Goal: Transaction & Acquisition: Purchase product/service

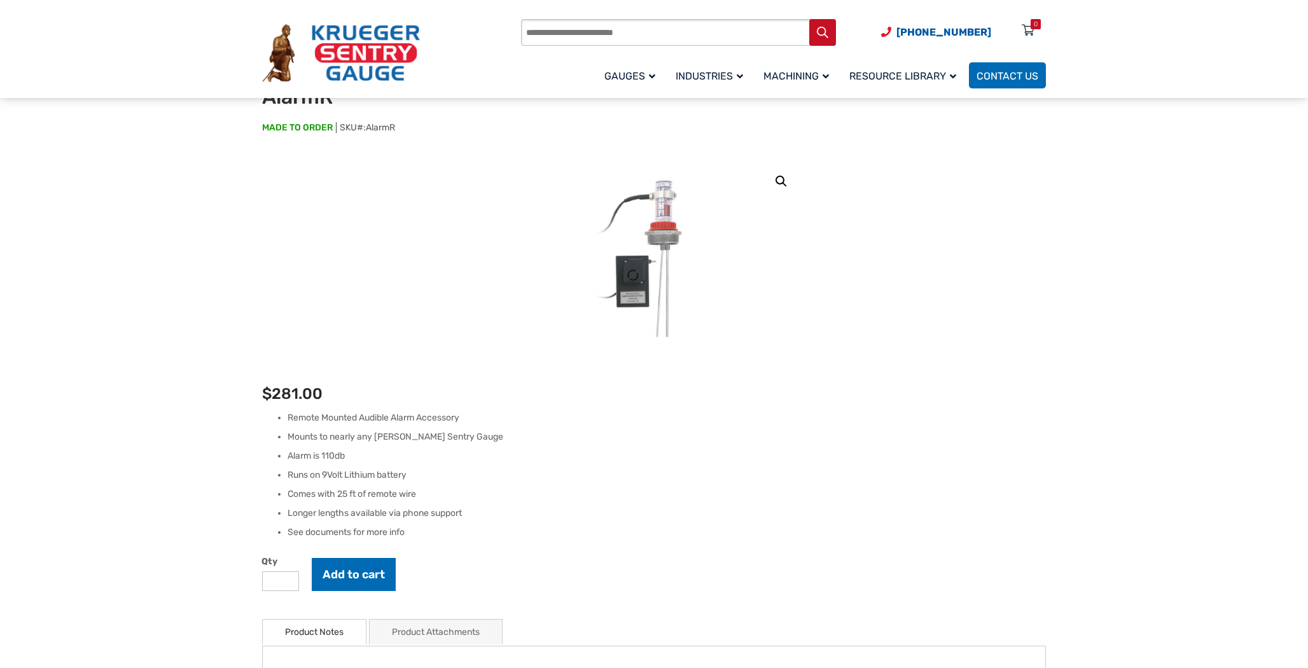
scroll to position [127, 0]
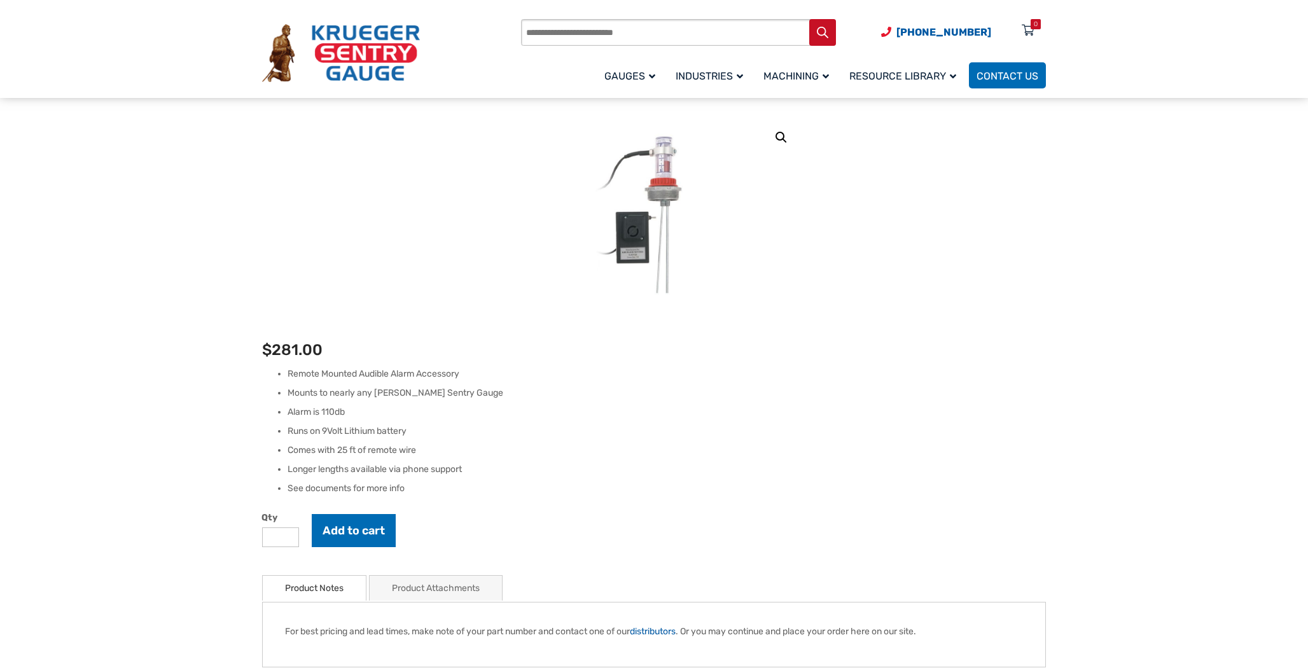
click at [369, 52] on img at bounding box center [341, 53] width 158 height 59
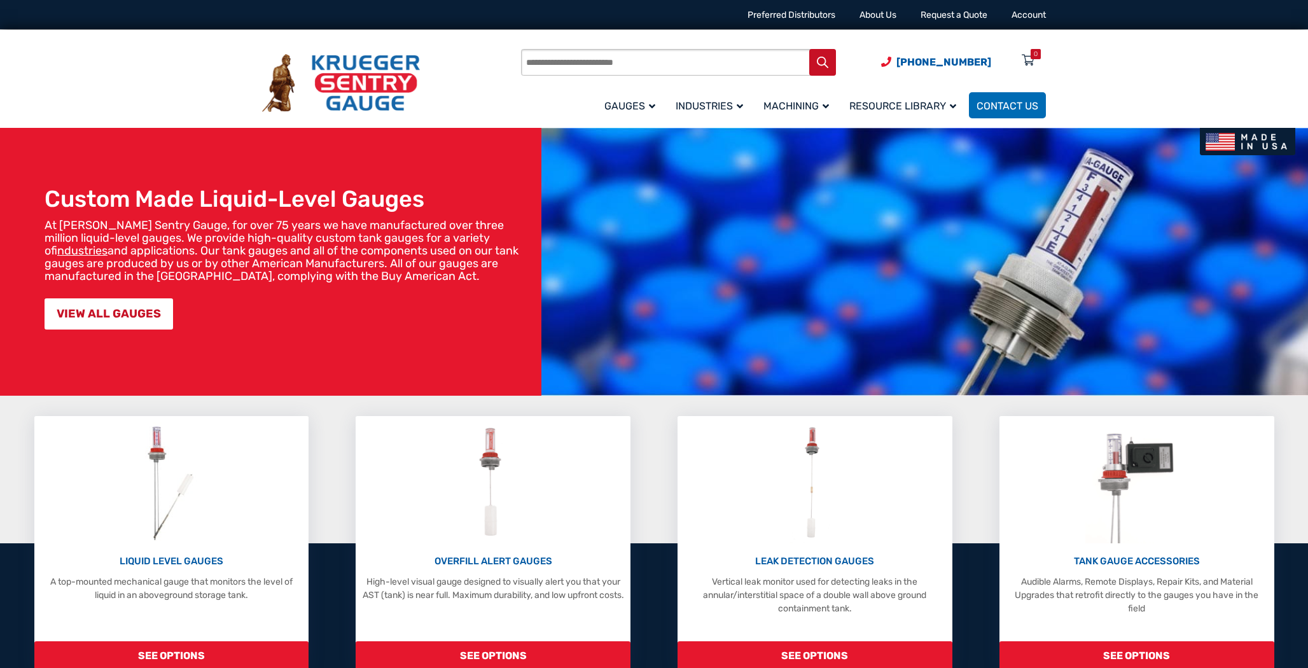
scroll to position [64, 0]
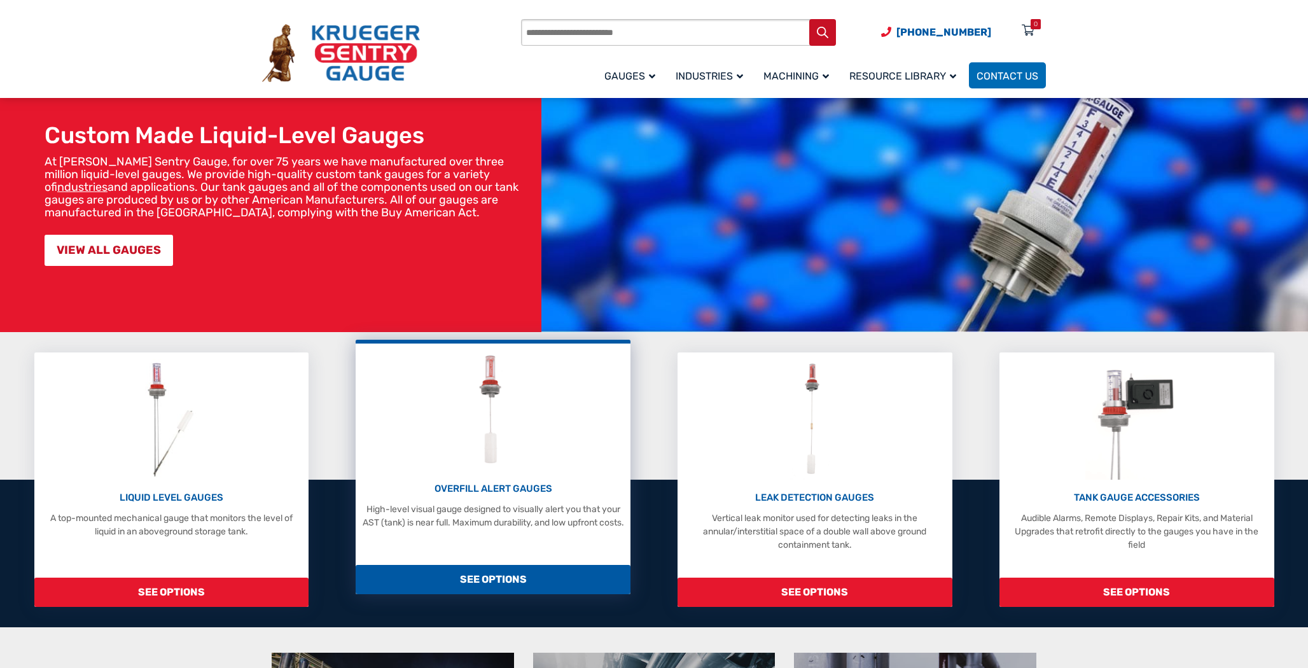
click at [522, 488] on p "OVERFILL ALERT GAUGES" at bounding box center [493, 488] width 262 height 15
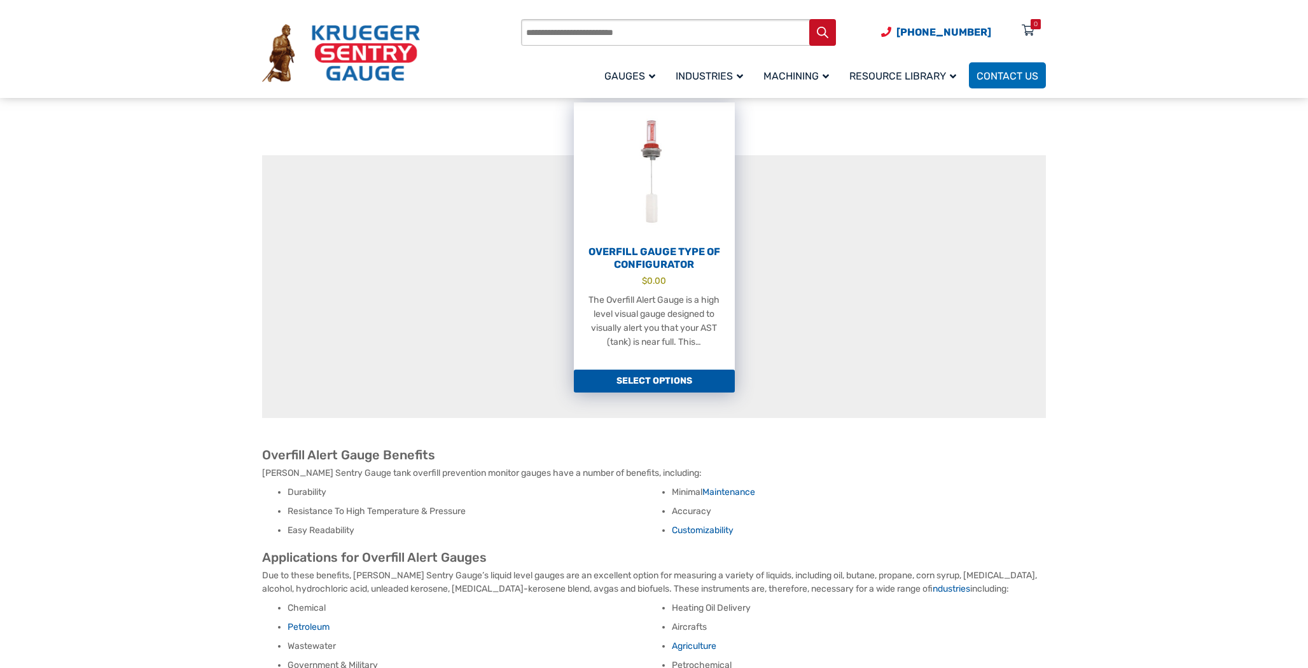
scroll to position [382, 0]
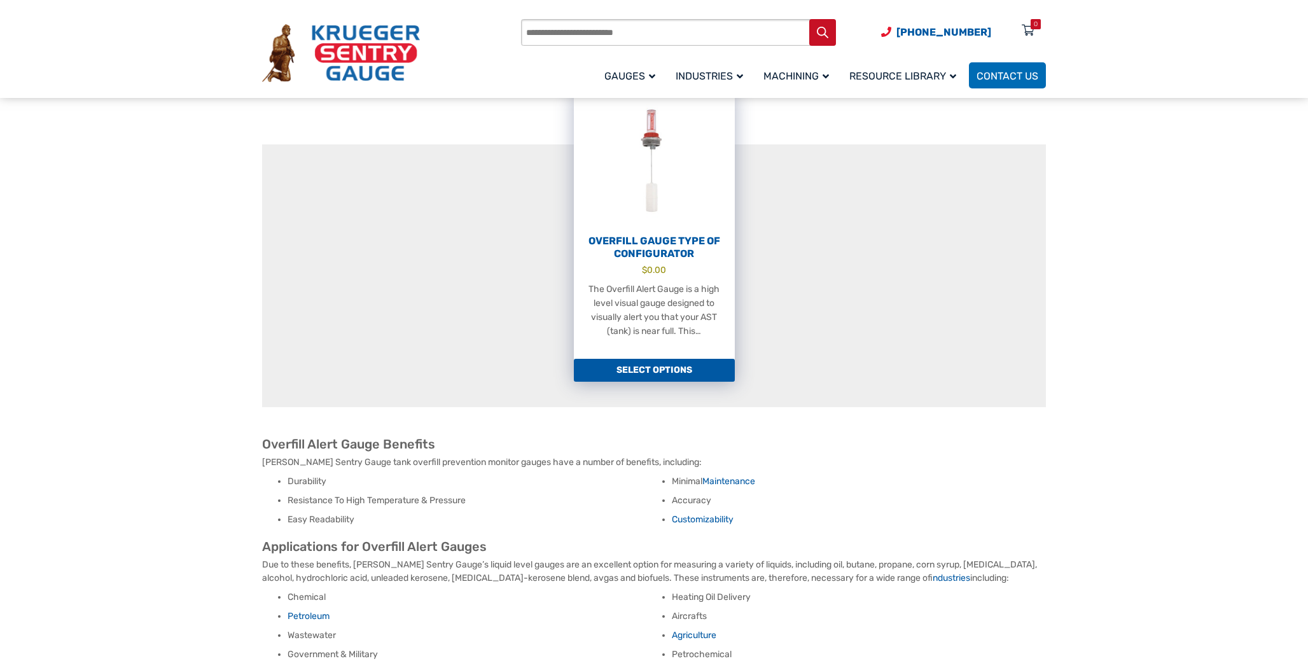
click at [666, 359] on link "Select options" at bounding box center [654, 370] width 161 height 23
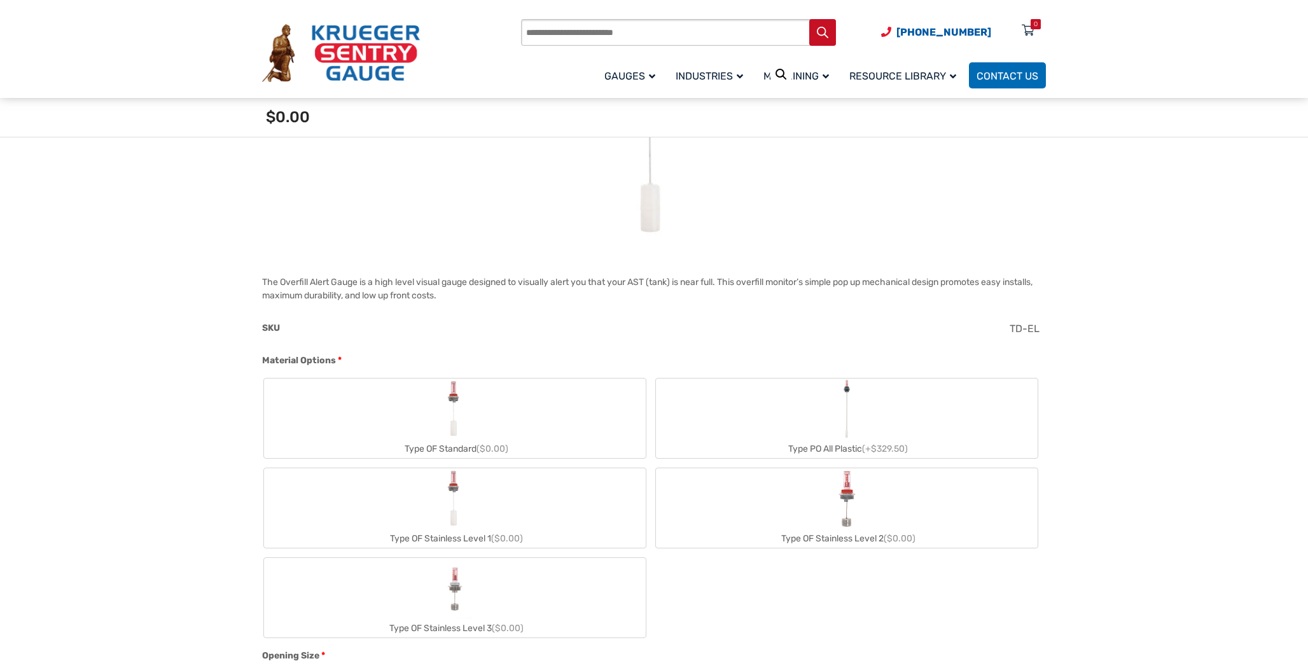
scroll to position [382, 0]
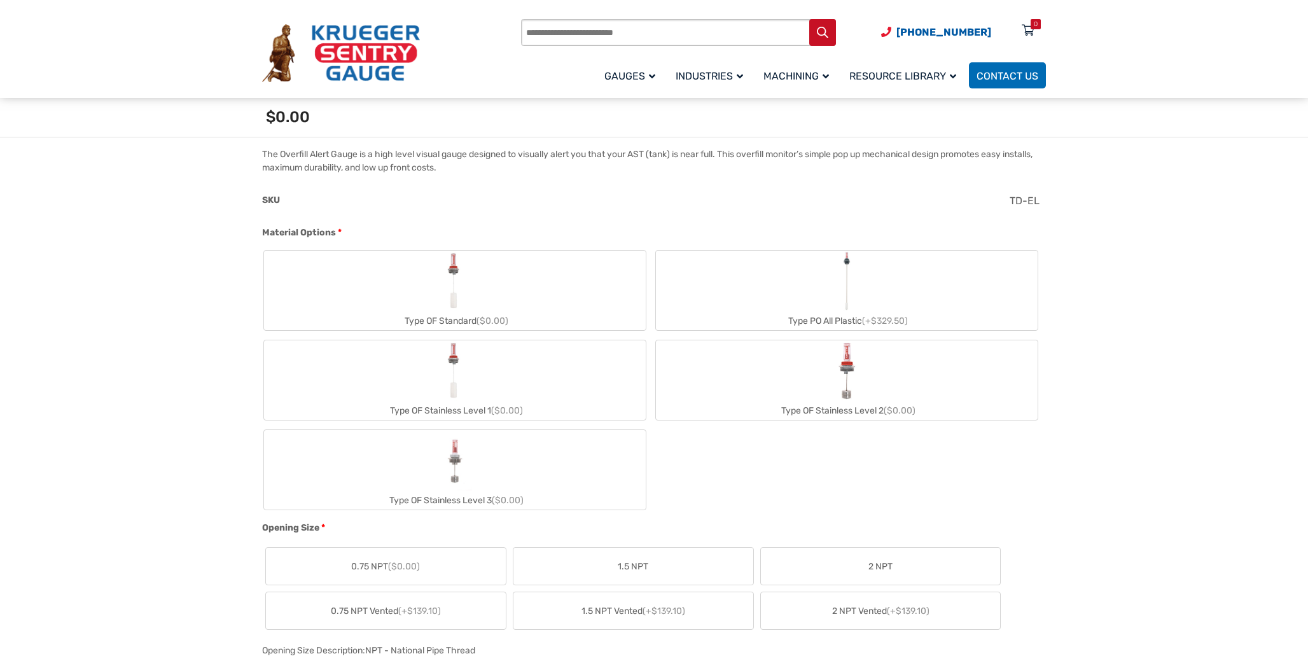
click at [448, 316] on div "Type OF Standard ($0.00)" at bounding box center [455, 321] width 382 height 18
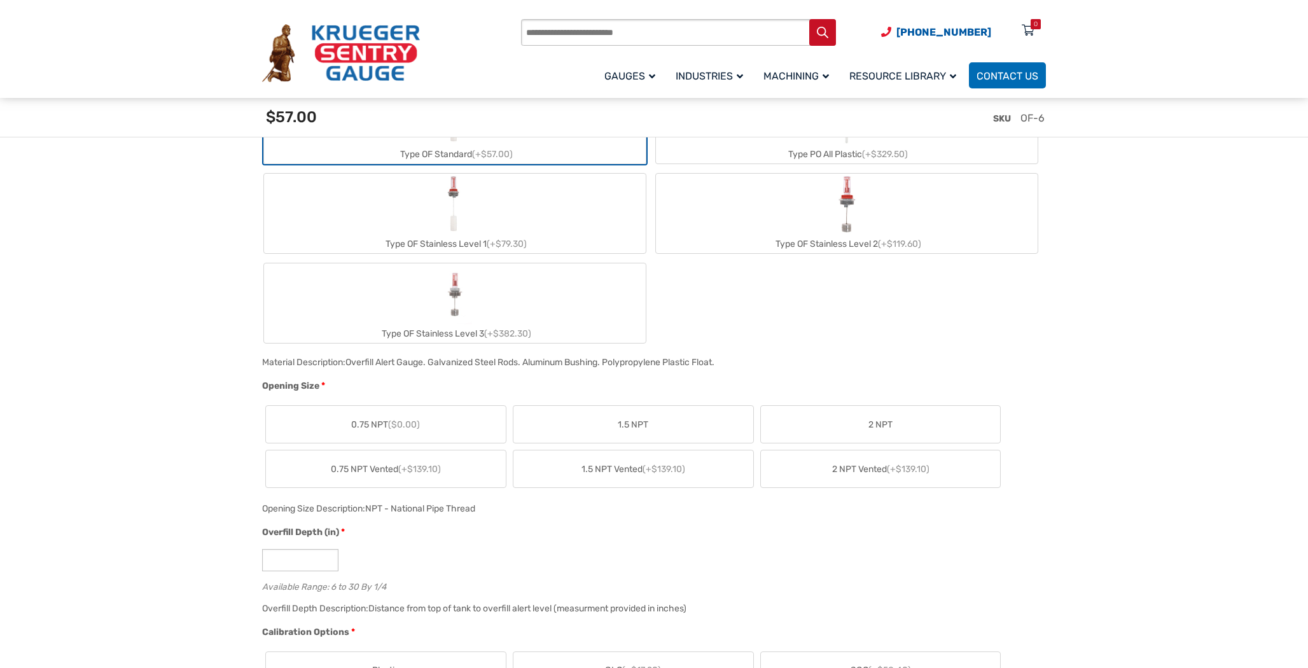
scroll to position [574, 0]
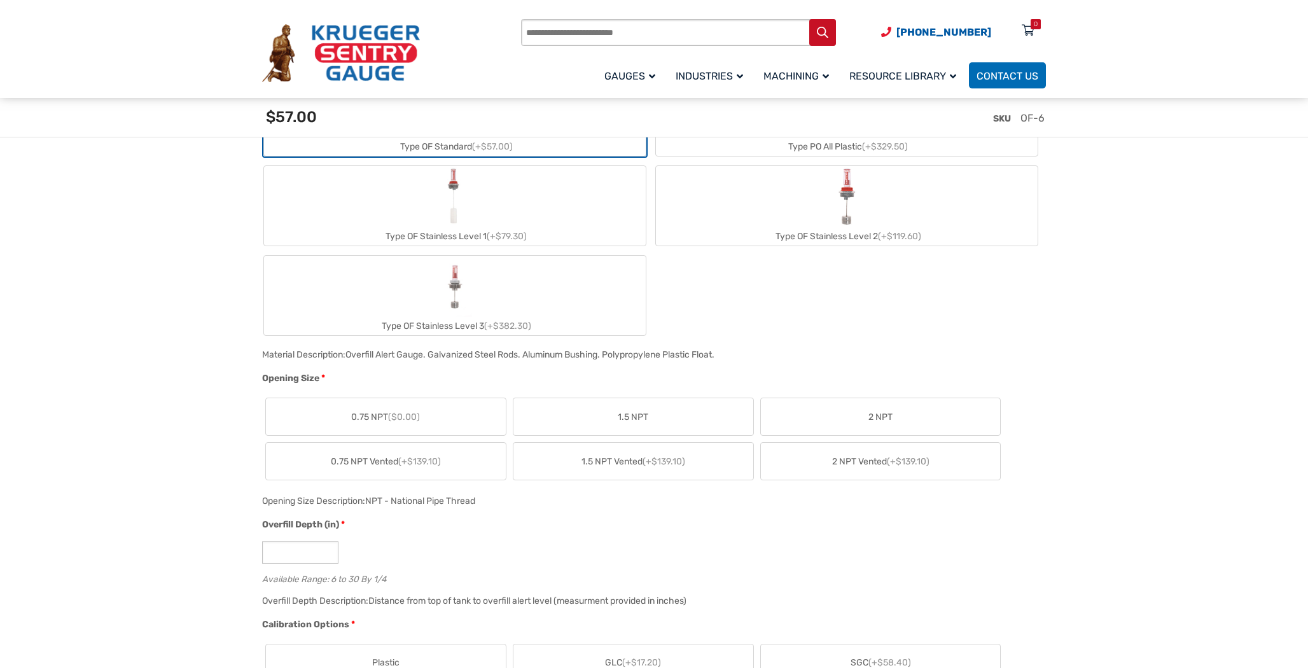
click at [883, 410] on span "2 NPT" at bounding box center [880, 416] width 24 height 13
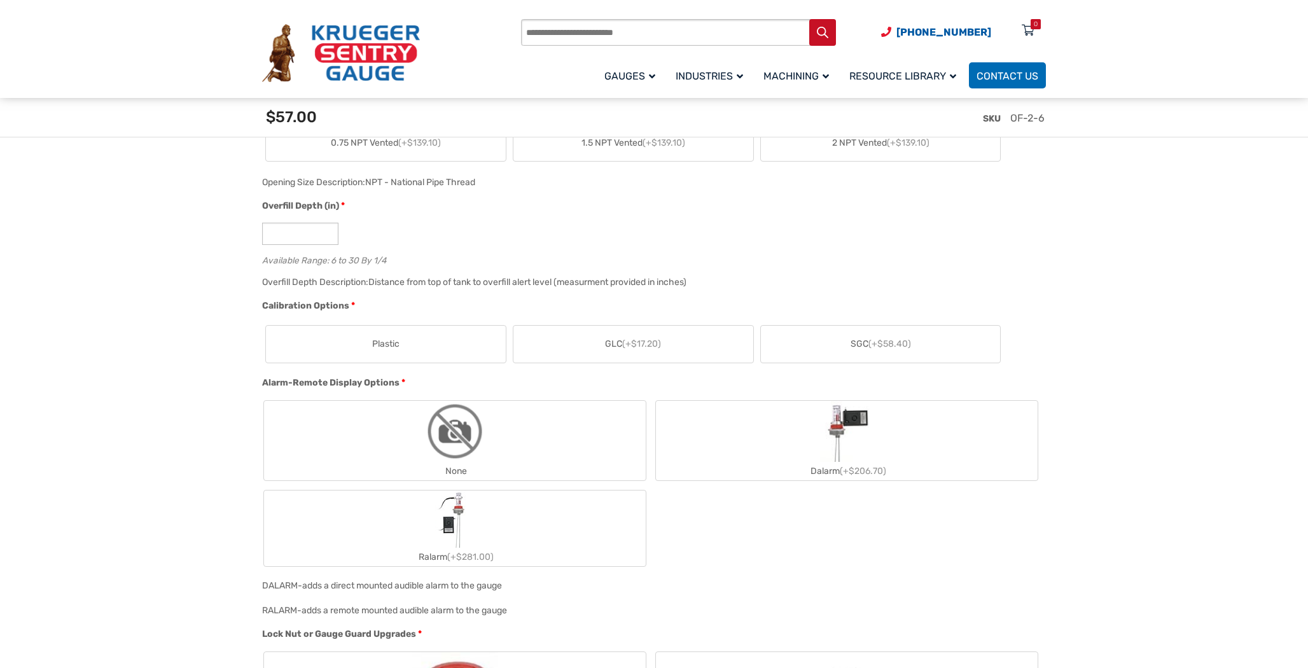
scroll to position [0, 0]
click at [383, 354] on label "Plastic" at bounding box center [386, 344] width 240 height 37
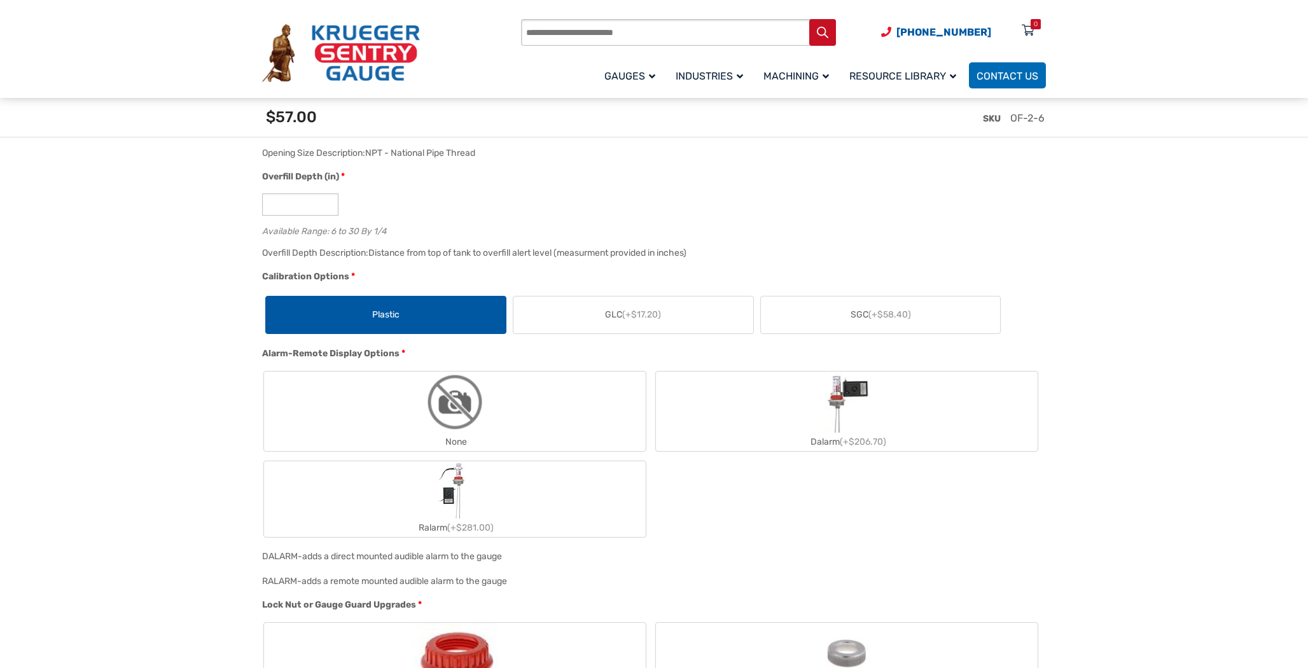
scroll to position [956, 0]
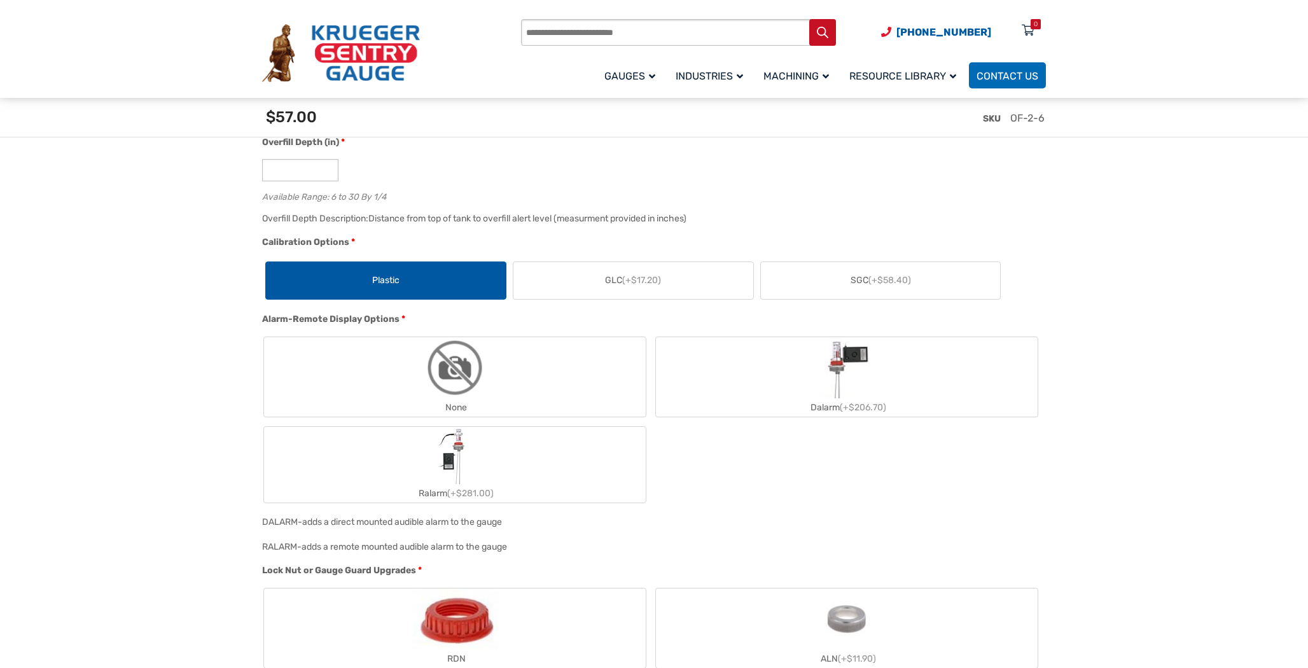
click at [460, 481] on img "Ralarm" at bounding box center [455, 455] width 40 height 57
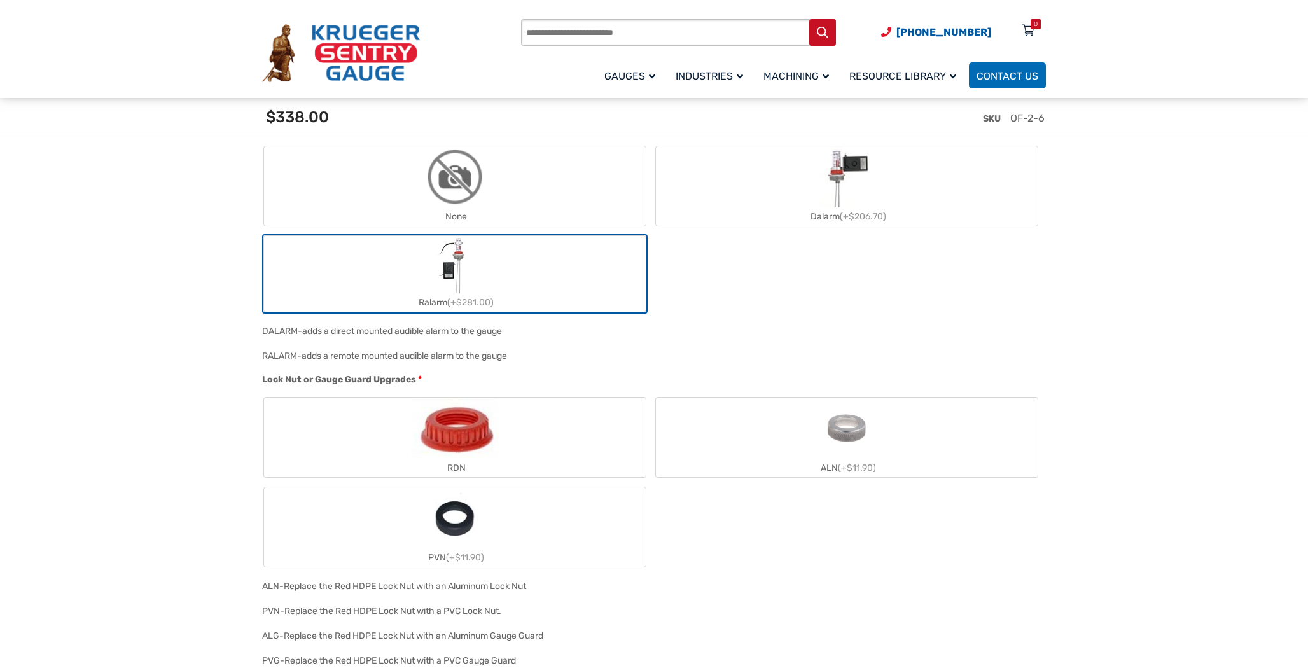
scroll to position [1211, 0]
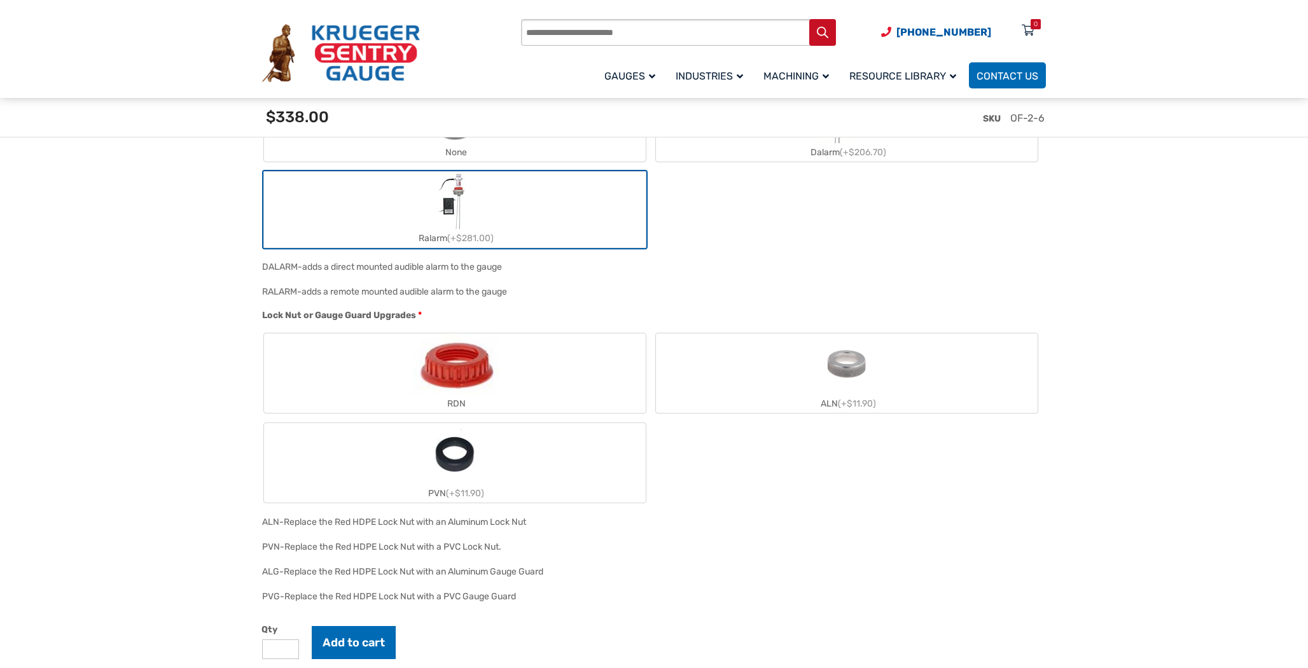
click at [466, 377] on img "RDN" at bounding box center [454, 363] width 86 height 61
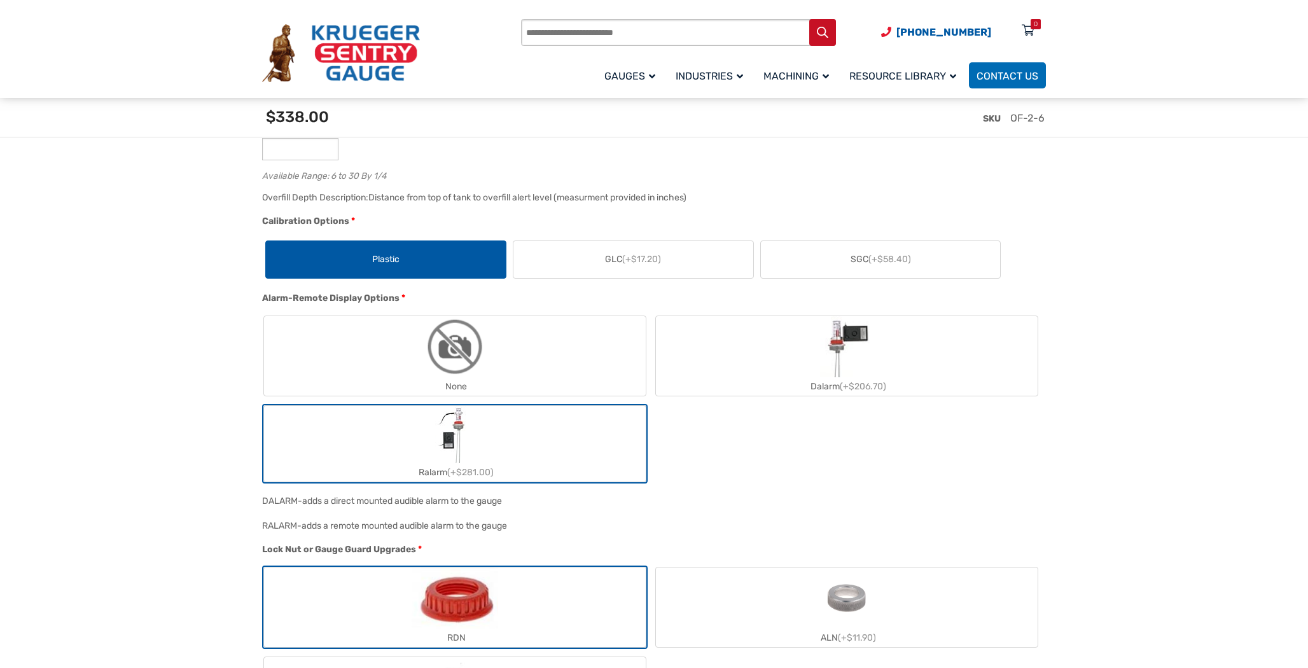
scroll to position [1147, 0]
